Goal: Task Accomplishment & Management: Use online tool/utility

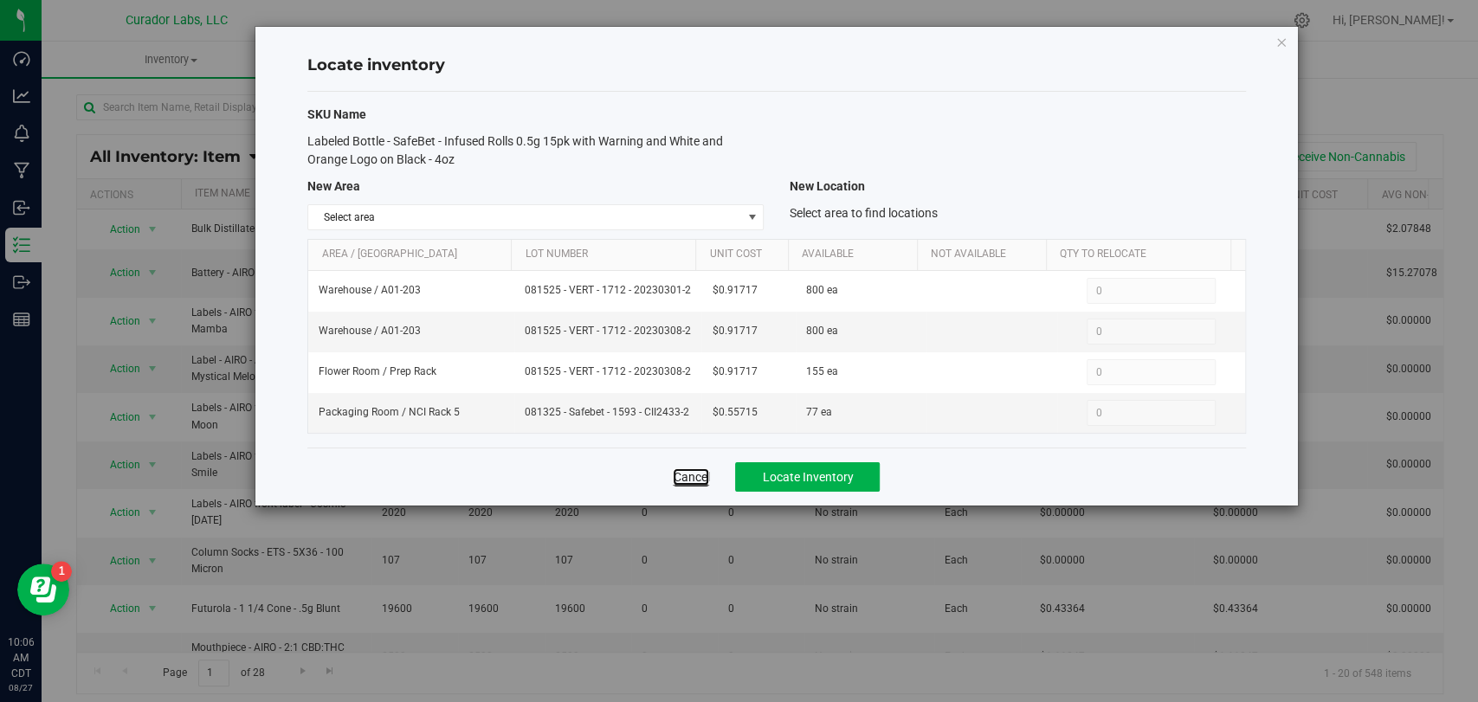
click at [695, 475] on link "Cancel" at bounding box center [691, 477] width 36 height 17
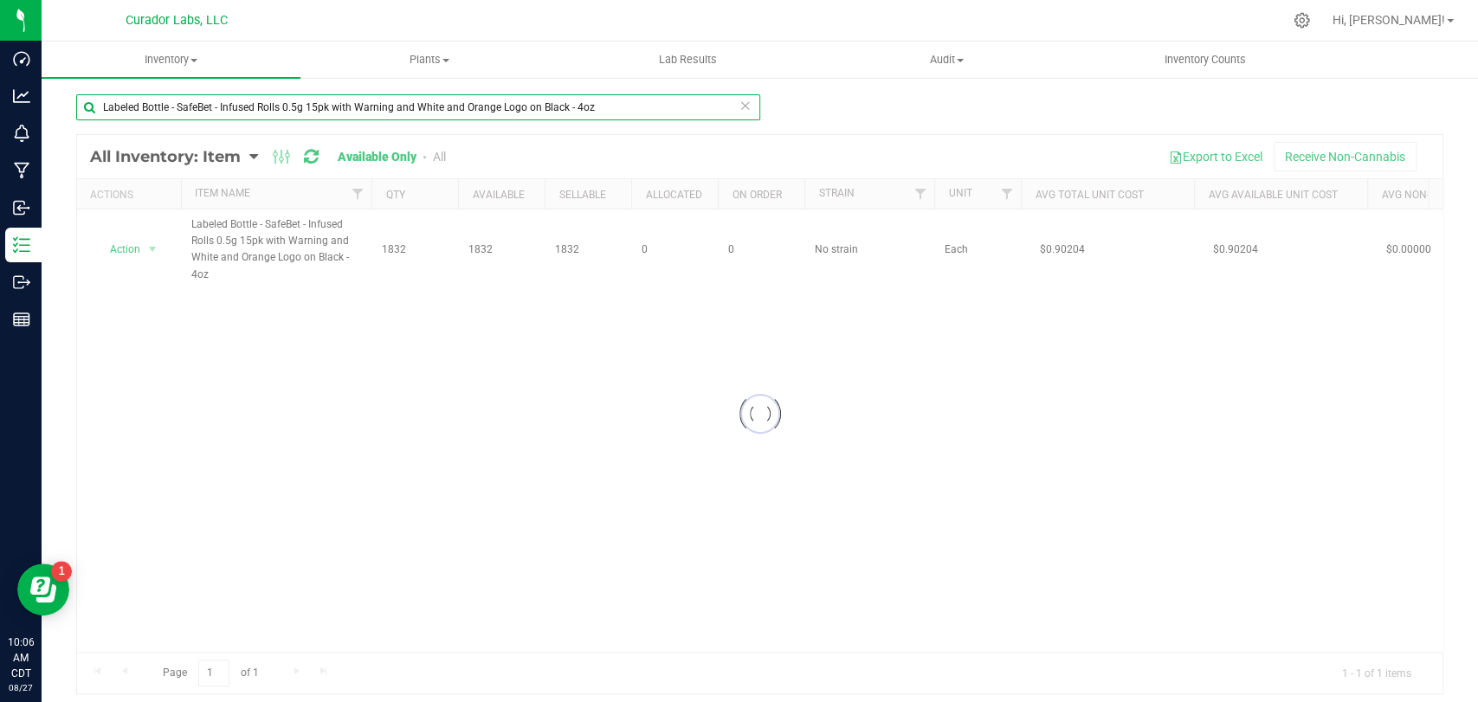
drag, startPoint x: 111, startPoint y: 106, endPoint x: 339, endPoint y: 109, distance: 227.8
click at [0, 100] on div "Dashboard Analytics Monitoring Manufacturing Inbound Inventory Outbound Reports…" at bounding box center [739, 351] width 1478 height 702
paste input "7pk with Warning and White and Orange Logo on Black - 60ml"
type input "Labeled Bottle - SafeBet - Infused Rolls 0.5g 7pk with Warning and White and Or…"
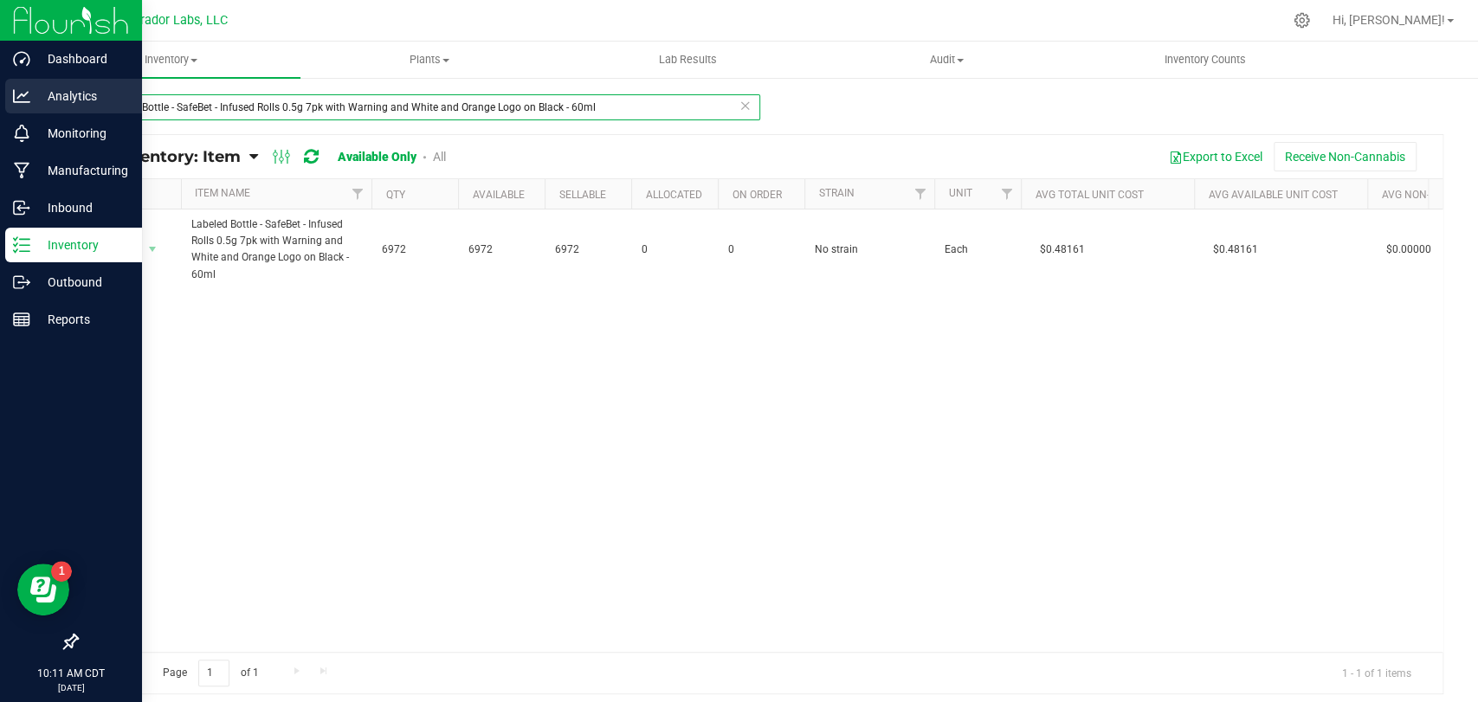
drag, startPoint x: 568, startPoint y: 110, endPoint x: 1, endPoint y: 108, distance: 567.3
click at [0, 112] on div "Dashboard Analytics Monitoring Manufacturing Inbound Inventory Outbound Reports…" at bounding box center [739, 351] width 1478 height 702
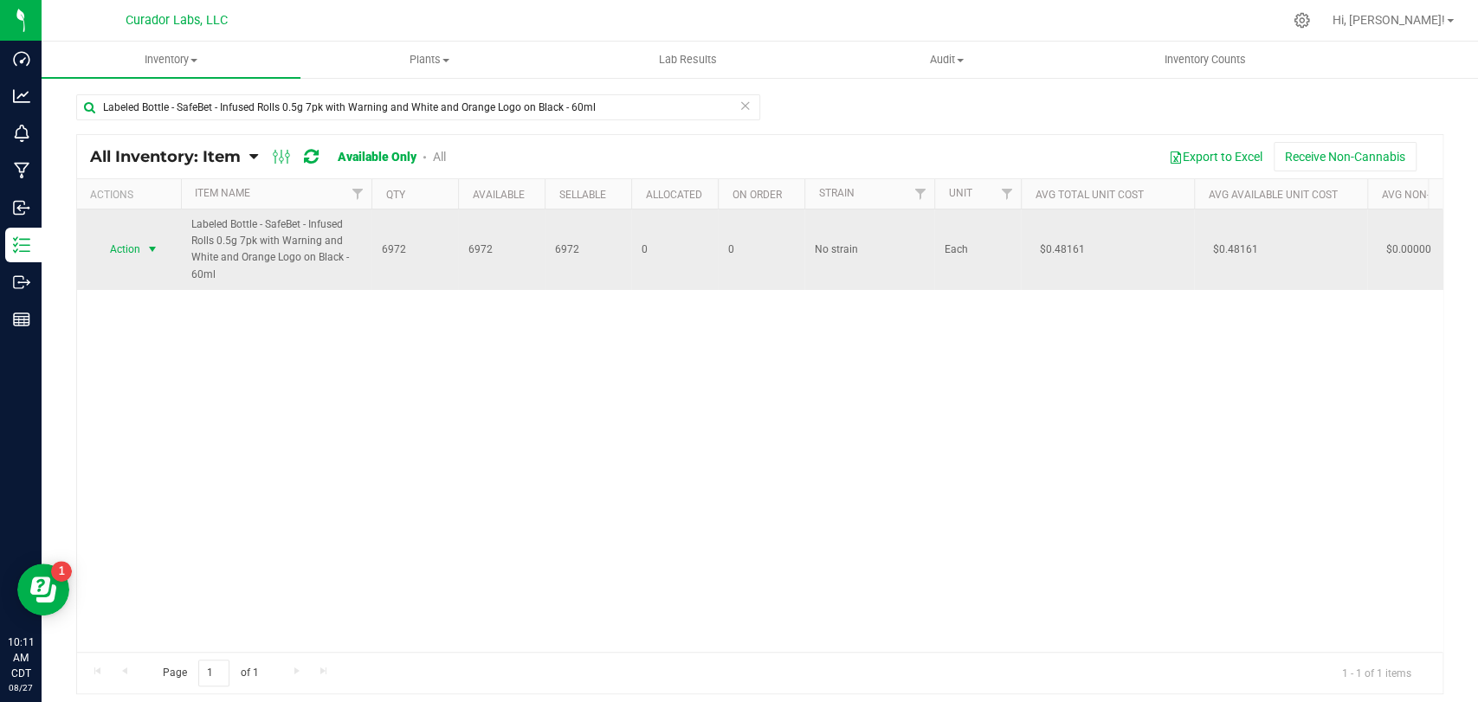
click at [131, 253] on span "Action" at bounding box center [117, 249] width 47 height 24
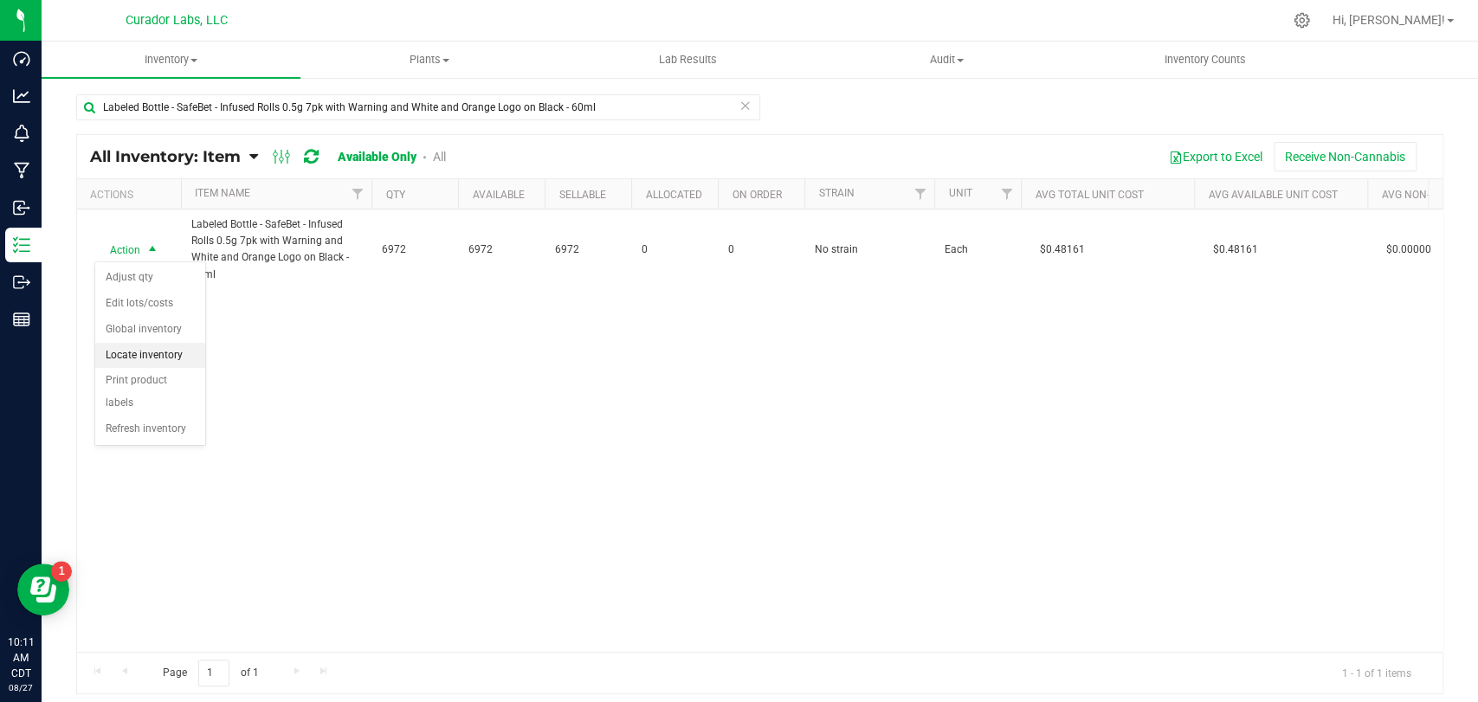
click at [145, 354] on li "Locate inventory" at bounding box center [150, 356] width 110 height 26
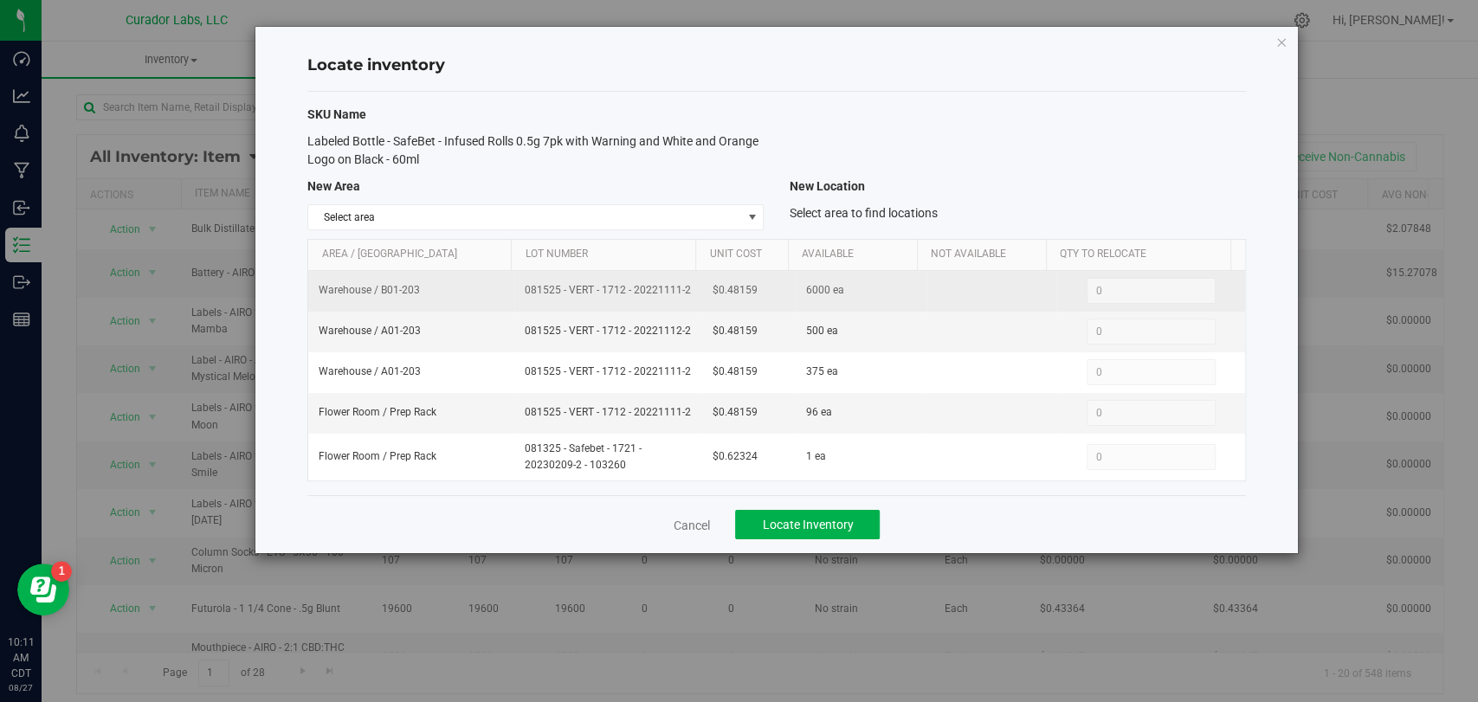
drag, startPoint x: 687, startPoint y: 292, endPoint x: 504, endPoint y: 286, distance: 182.8
click at [504, 286] on tr "Warehouse / B01-203 081525 - VERT - 1712 - 20221111-2 $0.48159 6000 ea 0 0" at bounding box center [776, 291] width 936 height 41
copy tr "081525 - VERT - 1712 - 20221111-2"
drag, startPoint x: 752, startPoint y: 293, endPoint x: 686, endPoint y: 294, distance: 65.8
click at [686, 294] on tr "Warehouse / B01-203 081525 - VERT - 1712 - 20221111-2 $0.48159 6000 ea 0 0" at bounding box center [776, 291] width 936 height 41
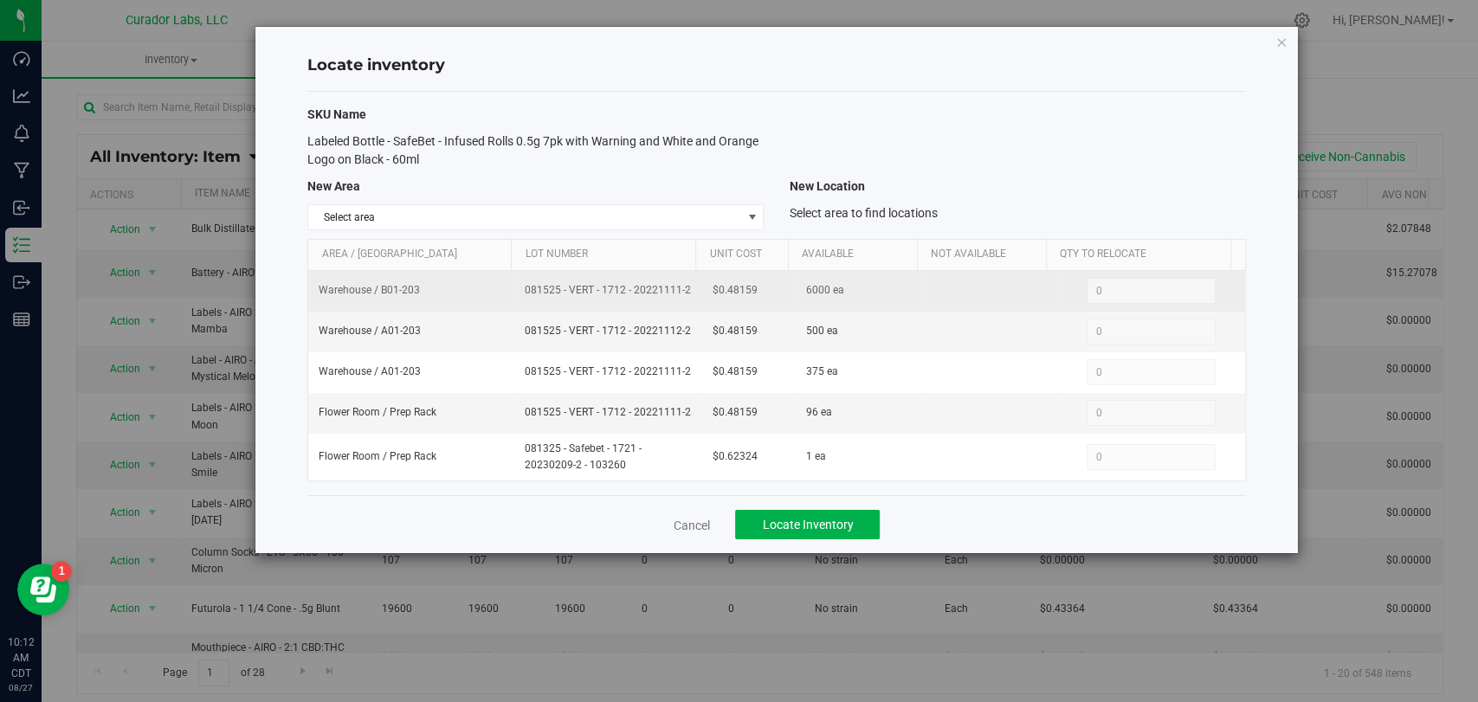
copy tr "$0.48159"
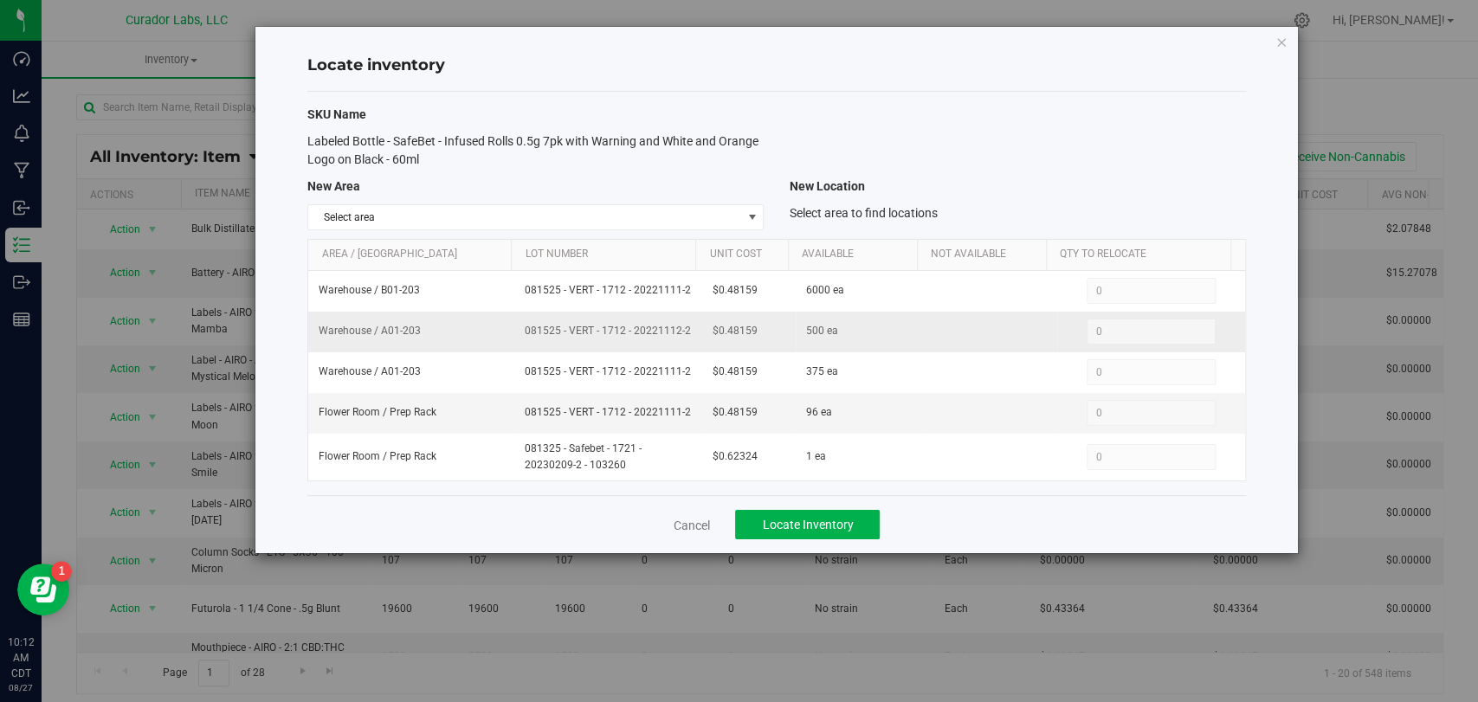
drag, startPoint x: 642, startPoint y: 329, endPoint x: 516, endPoint y: 330, distance: 125.6
click at [516, 330] on td "081525 - VERT - 1712 - 20221112-2" at bounding box center [607, 332] width 187 height 41
copy span "081525 - VERT - 1712 - 20221112-2"
drag, startPoint x: 763, startPoint y: 335, endPoint x: 698, endPoint y: 333, distance: 65.0
click at [702, 333] on td "$0.48159" at bounding box center [749, 332] width 94 height 41
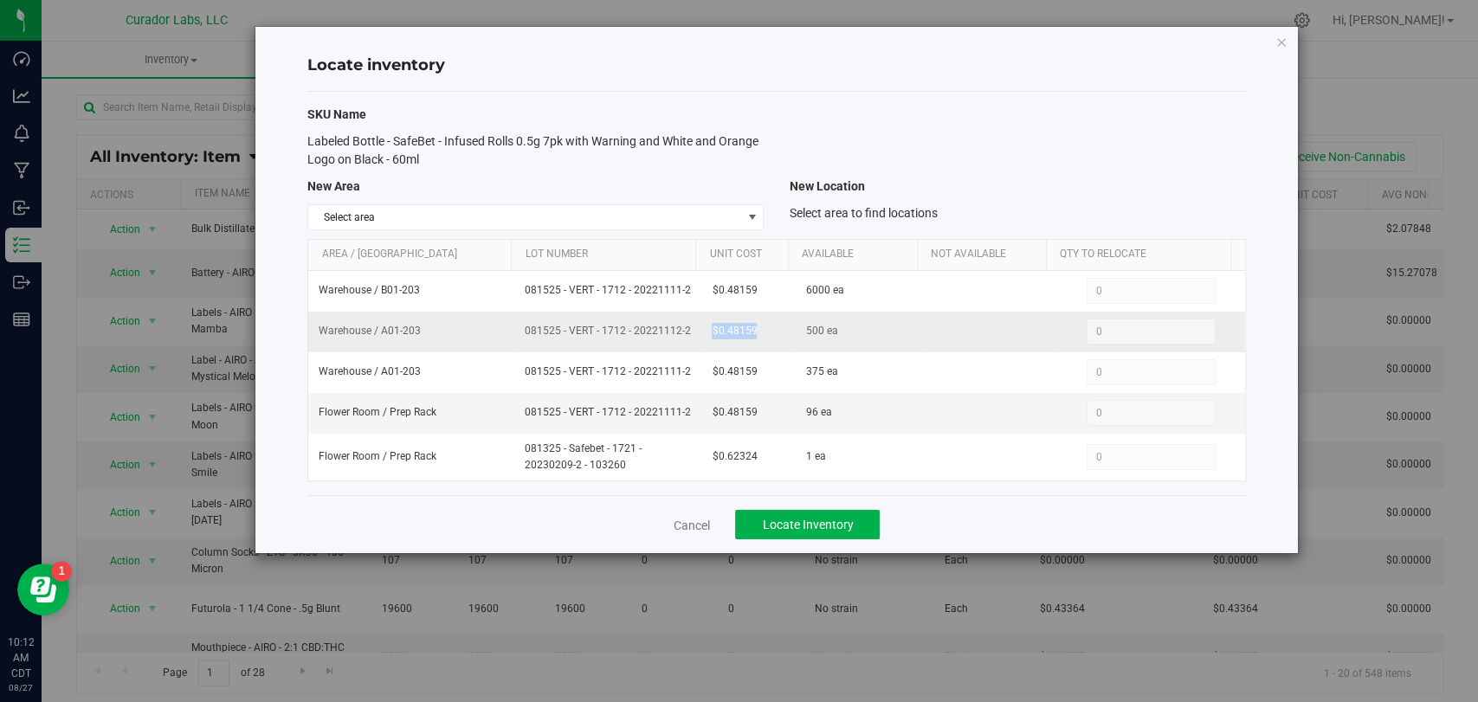
copy span "$0.48159"
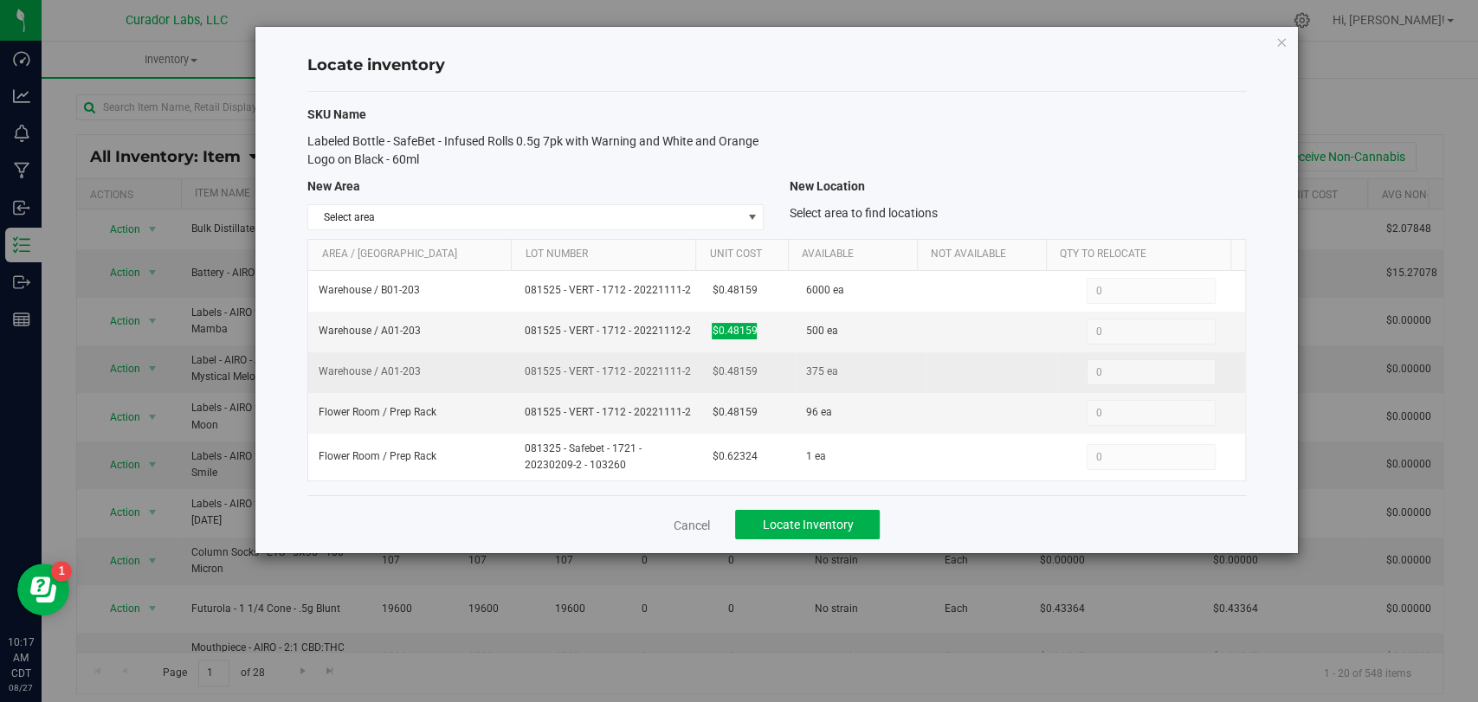
drag, startPoint x: 683, startPoint y: 371, endPoint x: 521, endPoint y: 371, distance: 162.8
click at [525, 371] on span "081525 - VERT - 1712 - 20221111-2" at bounding box center [608, 372] width 166 height 16
copy span "081525 - VERT - 1712 - 20221111-2"
drag, startPoint x: 755, startPoint y: 371, endPoint x: 692, endPoint y: 376, distance: 63.4
click at [692, 376] on tr "Warehouse / A01-203 081525 - VERT - 1712 - 20221111-2 $0.48159 375 ea 0 0" at bounding box center [776, 372] width 936 height 41
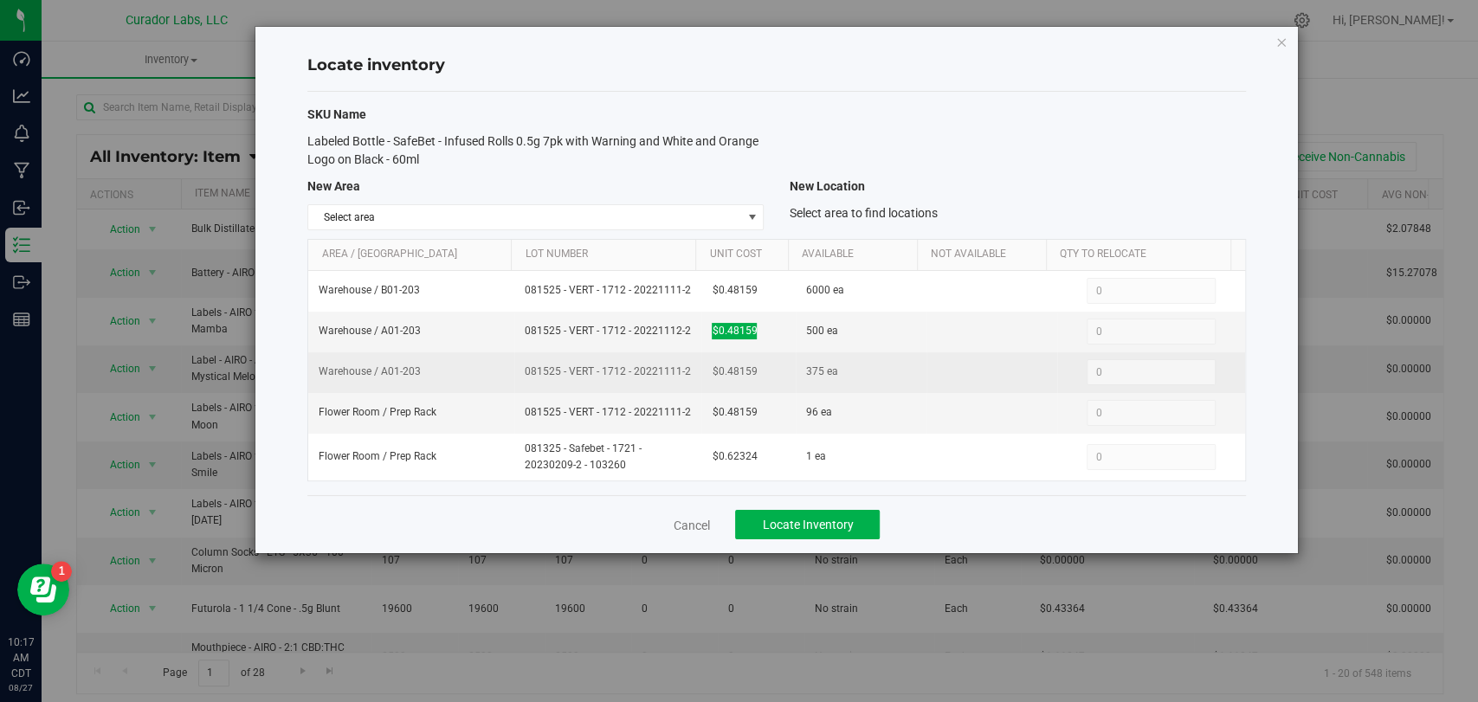
copy tr "$0.48159"
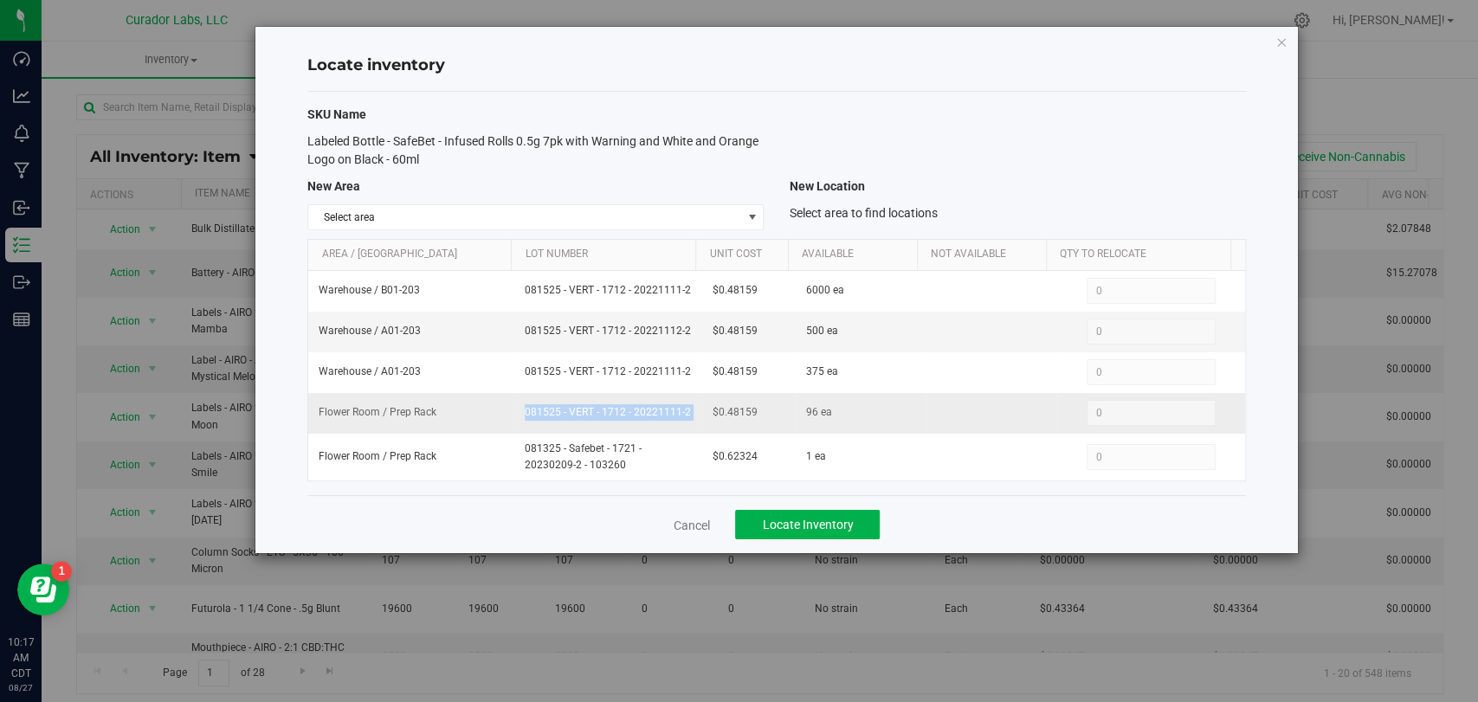
drag, startPoint x: 589, startPoint y: 411, endPoint x: 456, endPoint y: 411, distance: 132.5
click at [456, 411] on tr "Flower Room / Prep Rack 081525 - VERT - 1712 - 20221111-2 $0.48159 96 ea 0 0" at bounding box center [776, 413] width 936 height 41
copy tr "081525 - VERT - 1712 - 20221111-2"
drag, startPoint x: 715, startPoint y: 408, endPoint x: 698, endPoint y: 413, distance: 18.1
click at [687, 413] on tr "Flower Room / Prep Rack 081525 - VERT - 1712 - 20221111-2 $0.48159 96 ea 0 0" at bounding box center [776, 413] width 936 height 41
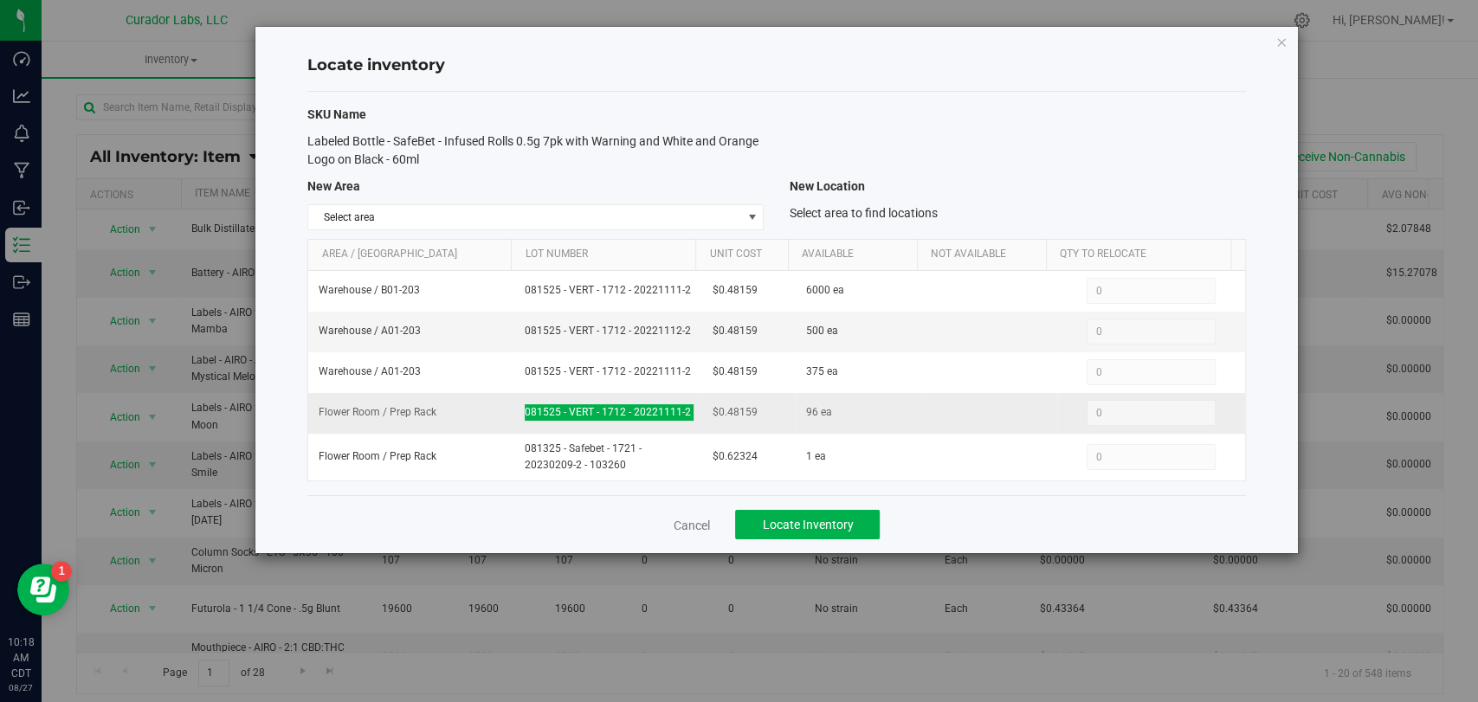
copy tr "$0.48159"
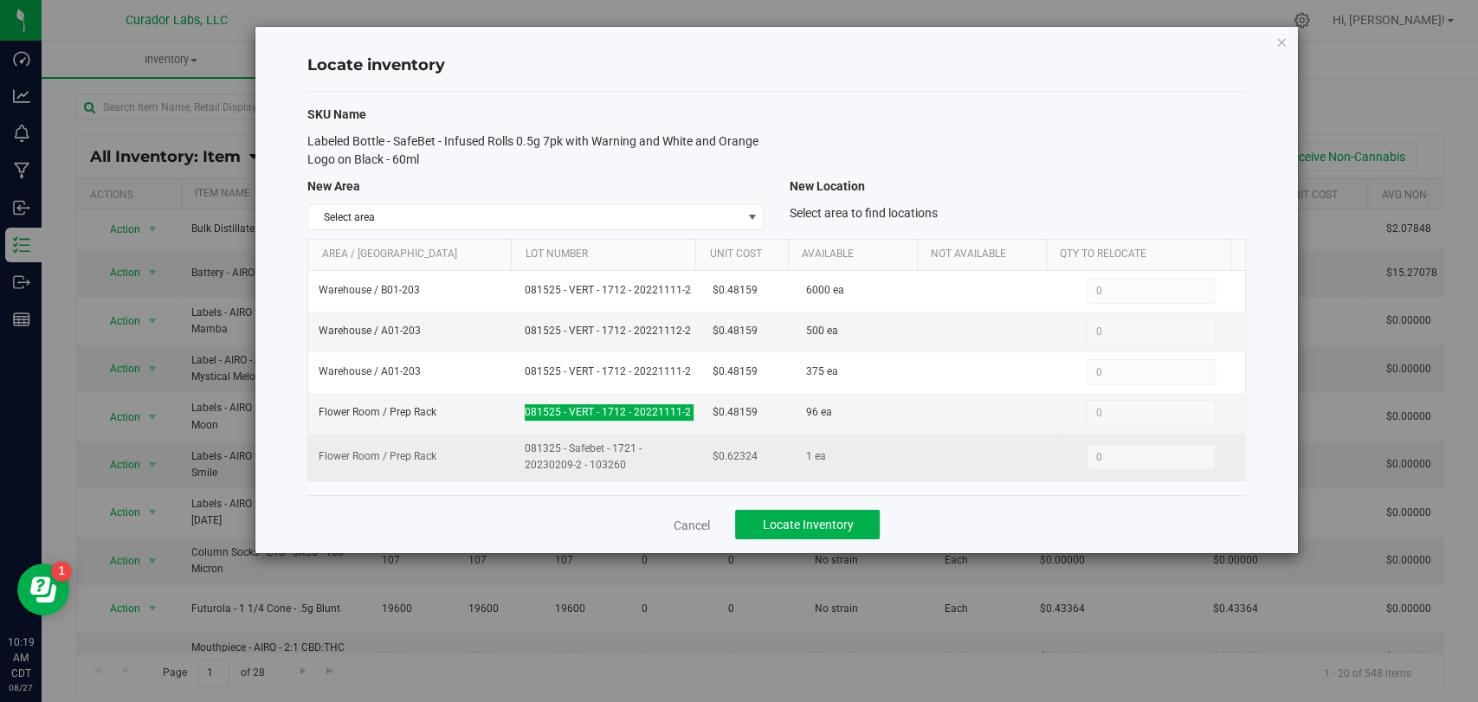
drag, startPoint x: 630, startPoint y: 466, endPoint x: 515, endPoint y: 449, distance: 116.4
click at [515, 449] on td "081325 - Safebet - 1721 - 20230209-2 - 103260" at bounding box center [607, 457] width 187 height 47
copy span "081325 - Safebet - 1721 - 20230209-2 - 103260"
click at [683, 452] on tr "Flower Room / Prep Rack 081325 - Safebet - 1721 - 20230209-2 - 103260 $0.62324 …" at bounding box center [776, 457] width 936 height 47
click at [707, 472] on td "$0.62324" at bounding box center [749, 457] width 94 height 47
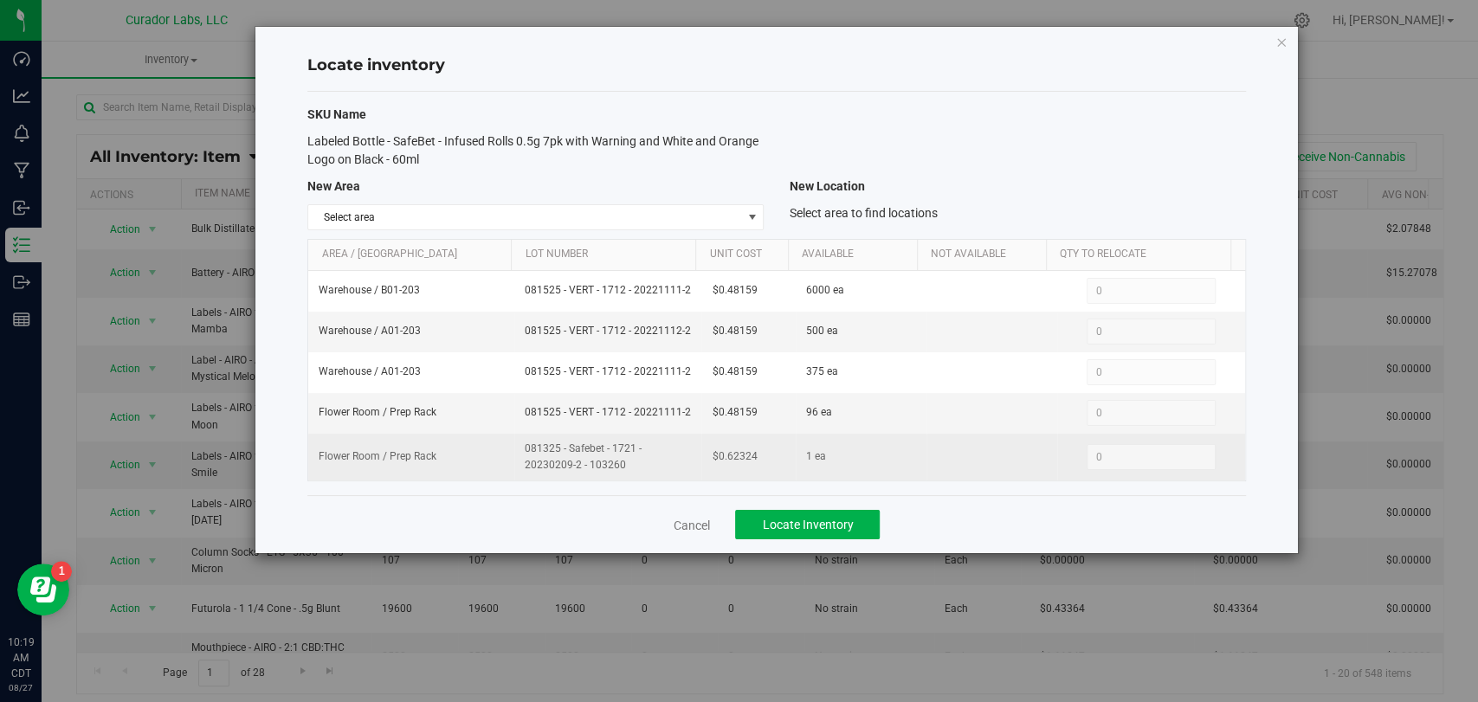
click at [757, 465] on td "$0.62324" at bounding box center [749, 457] width 94 height 47
drag, startPoint x: 753, startPoint y: 458, endPoint x: 696, endPoint y: 459, distance: 56.3
click at [702, 459] on td "$0.62324" at bounding box center [749, 457] width 94 height 47
copy span "$0.62324"
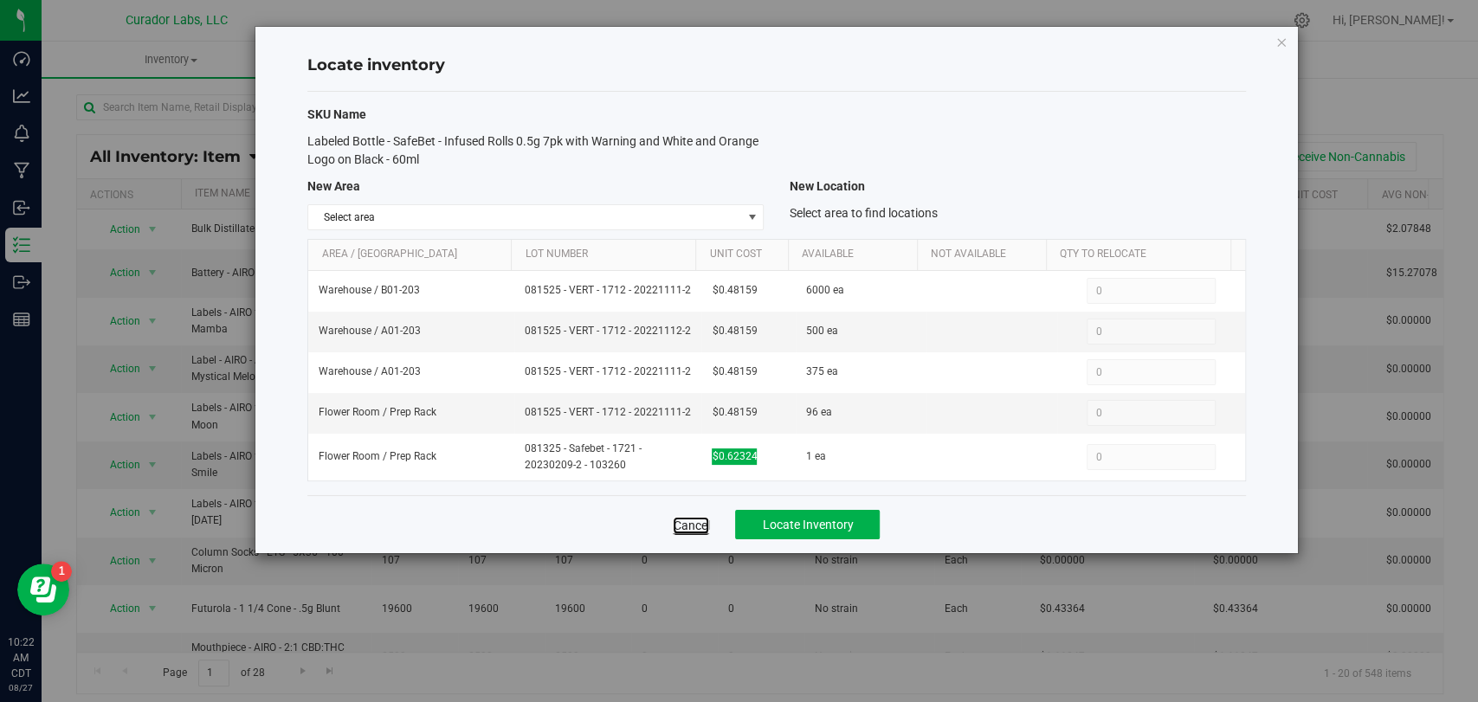
click at [707, 528] on link "Cancel" at bounding box center [691, 525] width 36 height 17
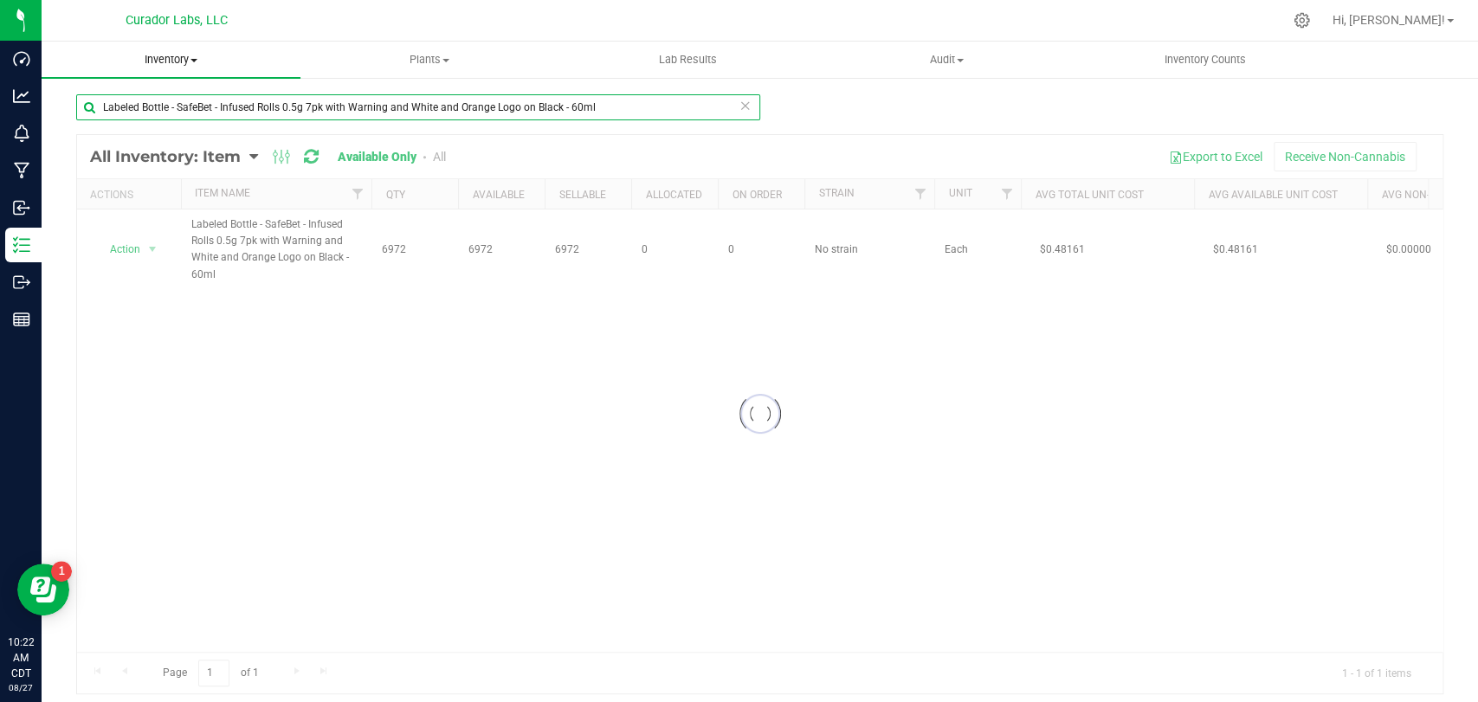
drag, startPoint x: 579, startPoint y: 103, endPoint x: 297, endPoint y: 76, distance: 282.7
click at [2, 74] on div "Dashboard Analytics Monitoring Manufacturing Inbound Inventory Outbound Reports…" at bounding box center [739, 351] width 1478 height 702
paste input "Jar Lid - HeadChange - Black Label with MJ Warning on Glossy White"
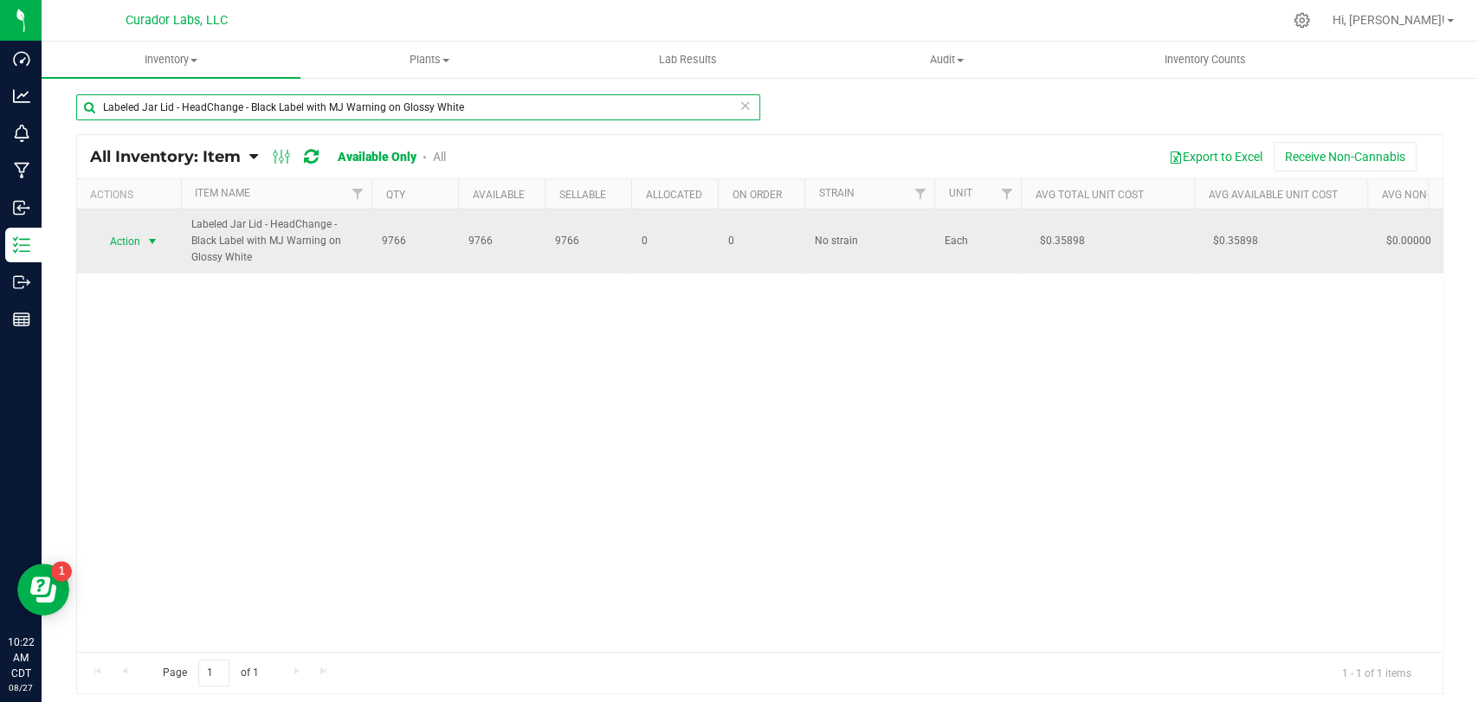
type input "Labeled Jar Lid - HeadChange - Black Label with MJ Warning on Glossy White"
click at [137, 238] on span "Action" at bounding box center [117, 242] width 47 height 24
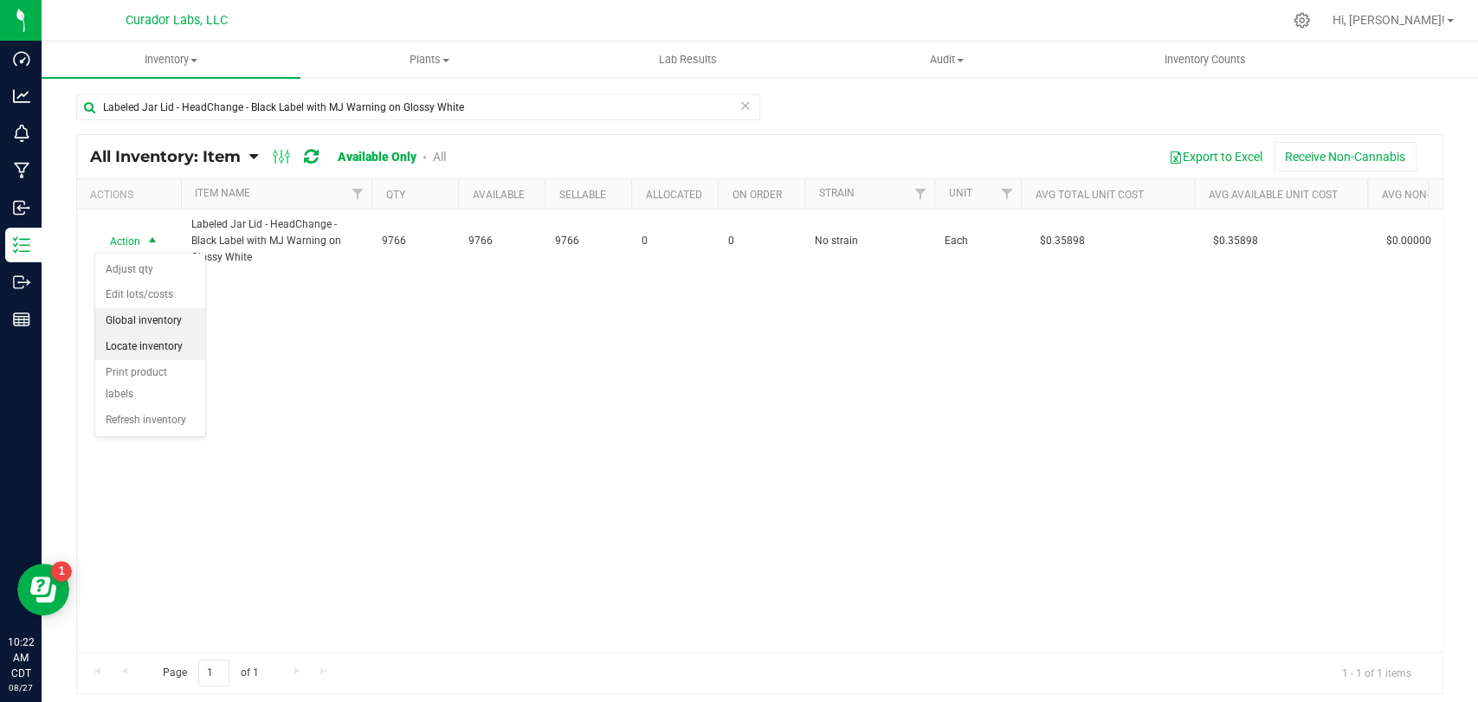
click at [163, 334] on li "Locate inventory" at bounding box center [150, 347] width 110 height 26
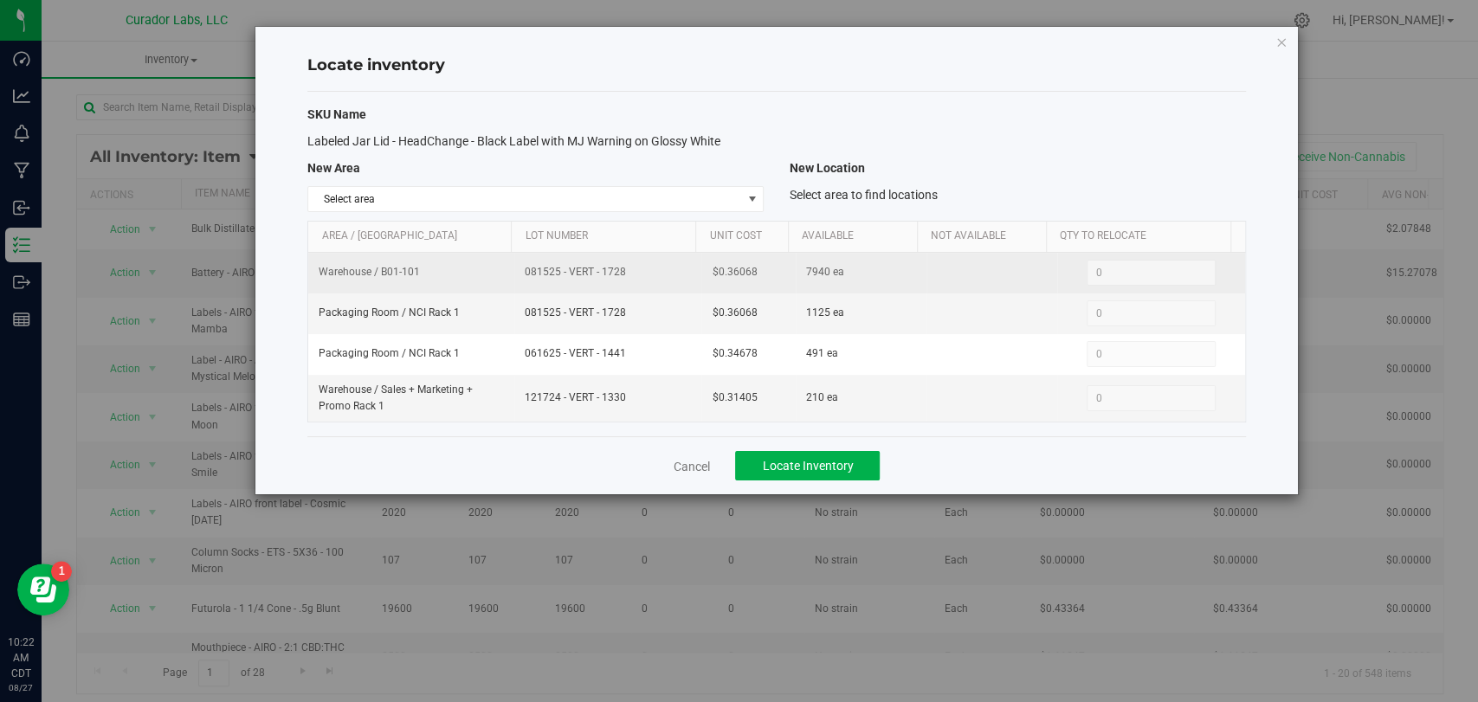
drag, startPoint x: 507, startPoint y: 281, endPoint x: 489, endPoint y: 282, distance: 17.3
click at [489, 282] on tr "Warehouse / B01-101 081525 - VERT - 1728 $0.36068 7940 ea 0 0" at bounding box center [776, 273] width 936 height 41
click at [702, 274] on td "$0.36068" at bounding box center [749, 273] width 94 height 41
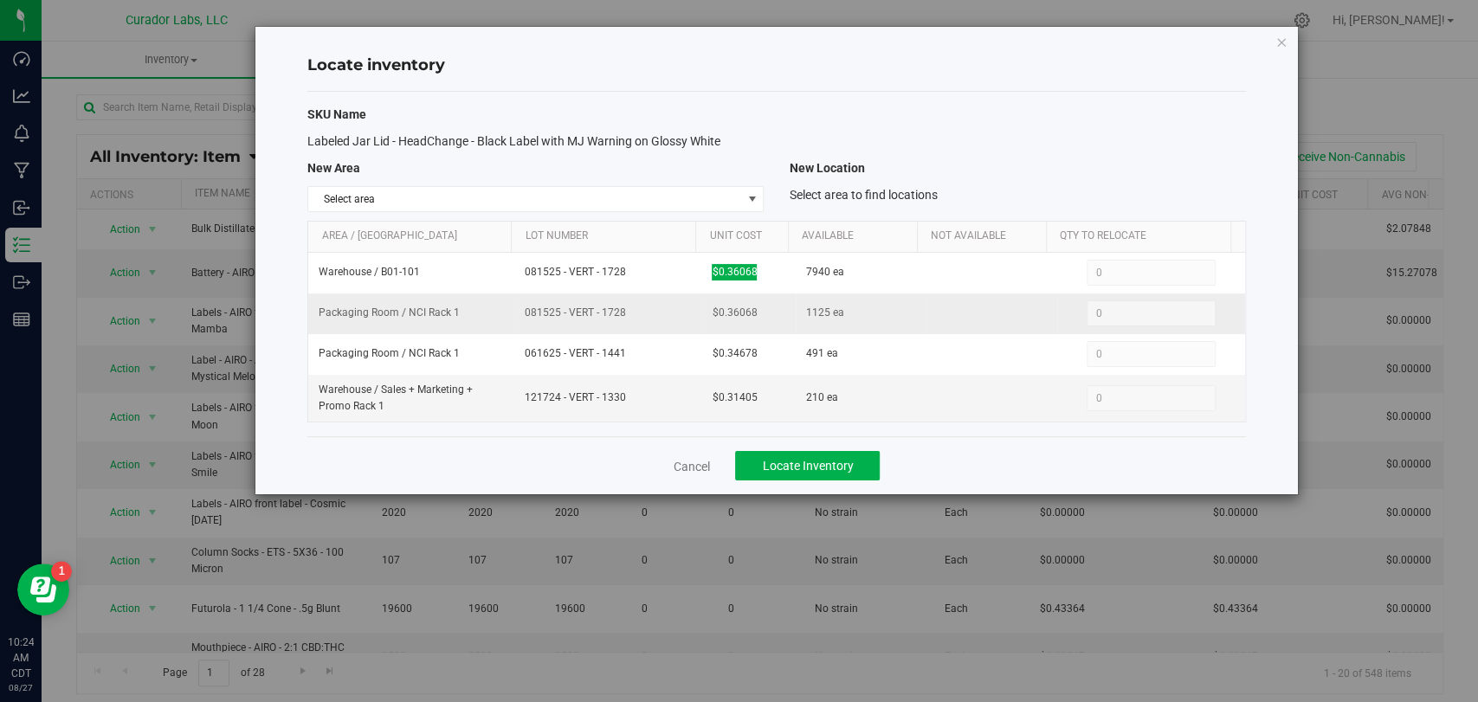
drag, startPoint x: 610, startPoint y: 319, endPoint x: 514, endPoint y: 319, distance: 95.3
click at [514, 319] on td "081525 - VERT - 1728" at bounding box center [607, 314] width 187 height 41
drag, startPoint x: 671, startPoint y: 317, endPoint x: 684, endPoint y: 314, distance: 13.4
click at [672, 314] on tr "Packaging Room / NCI Rack 1 081525 - VERT - 1728 $0.36068 1125 ea 0 0" at bounding box center [776, 314] width 936 height 41
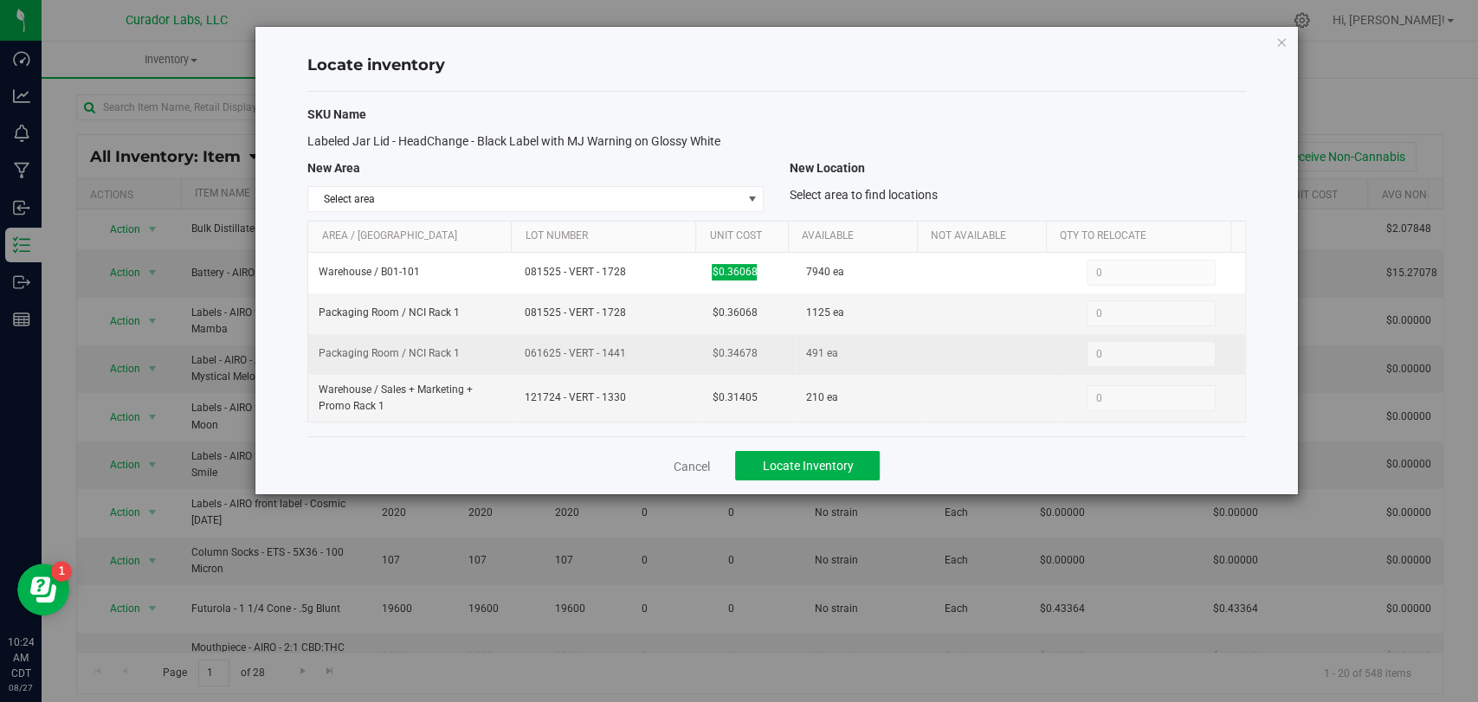
drag, startPoint x: 598, startPoint y: 348, endPoint x: 539, endPoint y: 346, distance: 59.8
click at [487, 345] on tr "Packaging Room / NCI Rack 1 061625 - VERT - 1441 $0.34678 491 ea 0 0" at bounding box center [776, 354] width 936 height 41
click at [662, 357] on tr "Packaging Room / NCI Rack 1 061625 - VERT - 1441 $0.34678 491 ea 0 0" at bounding box center [776, 354] width 936 height 41
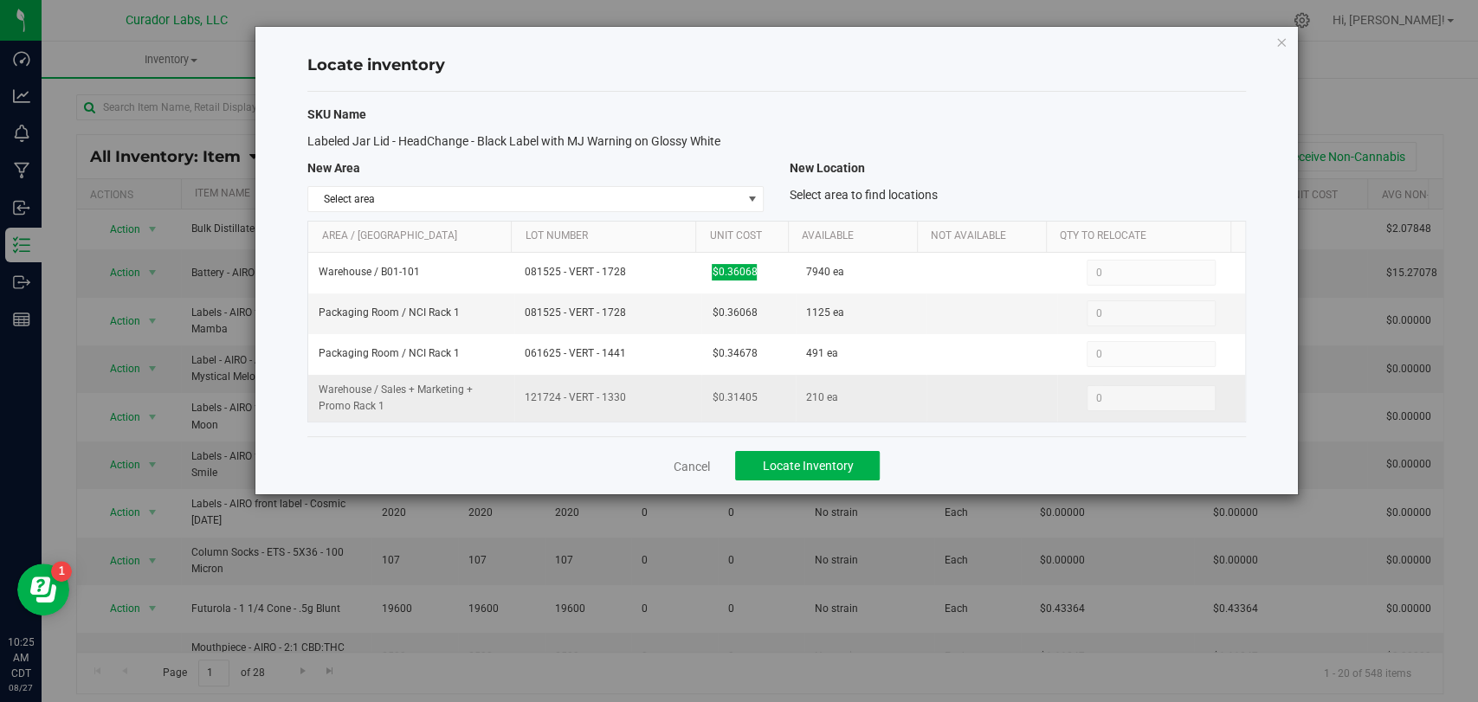
drag, startPoint x: 624, startPoint y: 390, endPoint x: 508, endPoint y: 392, distance: 115.2
click at [508, 392] on tr "Warehouse / Sales + Marketing + Promo Rack 1 121724 - VERT - 1330 $0.31405 210 …" at bounding box center [776, 398] width 936 height 47
drag, startPoint x: 764, startPoint y: 398, endPoint x: 679, endPoint y: 397, distance: 84.9
click at [679, 397] on tr "Warehouse / Sales + Marketing + Promo Rack 1 121724 - VERT - 1330 $0.31405 210 …" at bounding box center [776, 398] width 936 height 47
